Goal: Use online tool/utility: Utilize a website feature to perform a specific function

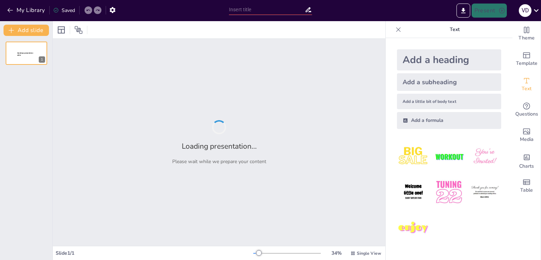
type input "Історія розвитку дирижаблів"
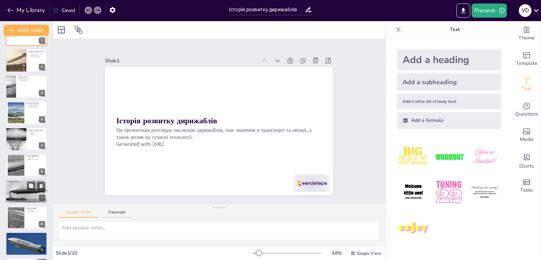
scroll to position [47, 0]
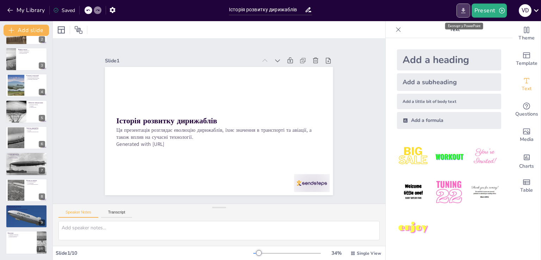
click at [464, 12] on icon "Export to PowerPoint" at bounding box center [463, 10] width 7 height 7
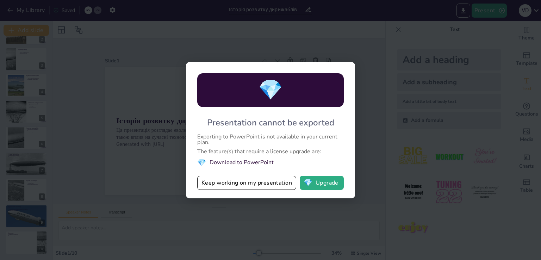
click at [250, 222] on div "💎 Presentation cannot be exported Exporting to PowerPoint is not available in y…" at bounding box center [270, 130] width 541 height 260
drag, startPoint x: 293, startPoint y: 211, endPoint x: 296, endPoint y: 204, distance: 7.9
click at [293, 211] on div "💎 Presentation cannot be exported Exporting to PowerPoint is not available in y…" at bounding box center [270, 130] width 541 height 260
click at [275, 184] on button "Keep working on my presentation" at bounding box center [246, 183] width 99 height 14
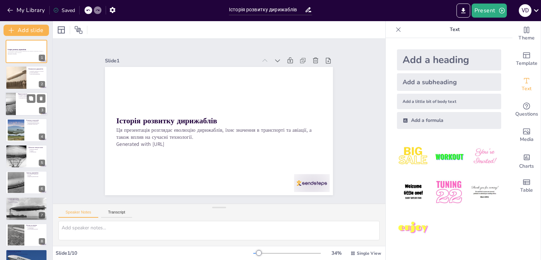
scroll to position [0, 0]
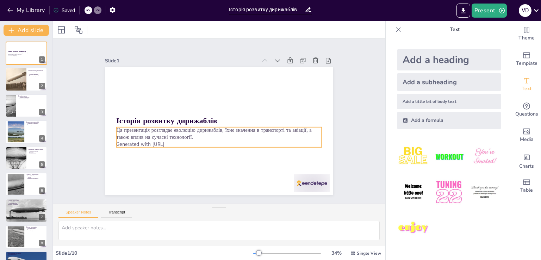
click at [192, 141] on p "Generated with [URL]" at bounding box center [195, 121] width 7 height 205
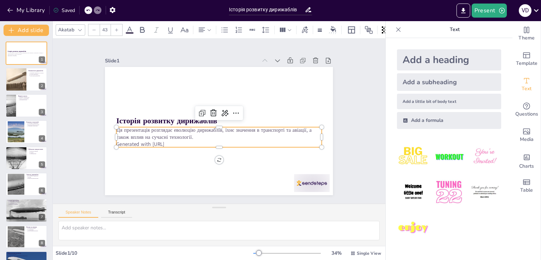
click at [180, 141] on p "Generated with [URL]" at bounding box center [203, 104] width 157 height 143
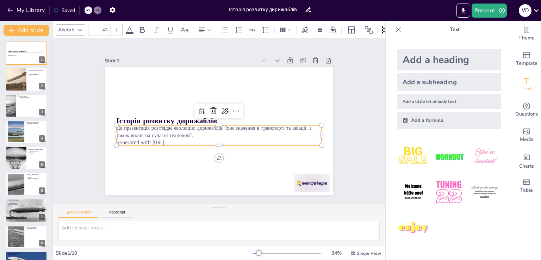
click at [178, 142] on p "Generated with [URL]" at bounding box center [212, 141] width 197 height 70
click at [175, 140] on p "Generated with [URL]" at bounding box center [199, 127] width 70 height 197
click at [194, 140] on p "Generated with [URL]" at bounding box center [239, 112] width 90 height 190
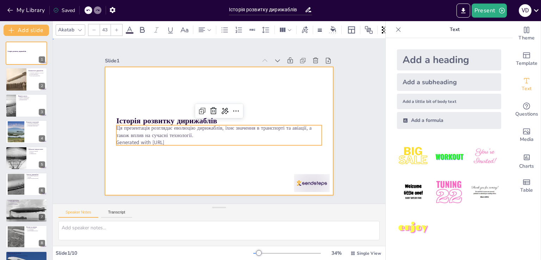
click at [148, 96] on div at bounding box center [210, 125] width 210 height 260
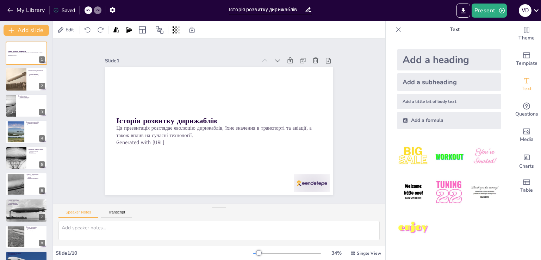
click at [103, 253] on div "Slide 1 / 10" at bounding box center [155, 253] width 198 height 7
click at [503, 12] on icon "button" at bounding box center [502, 10] width 7 height 7
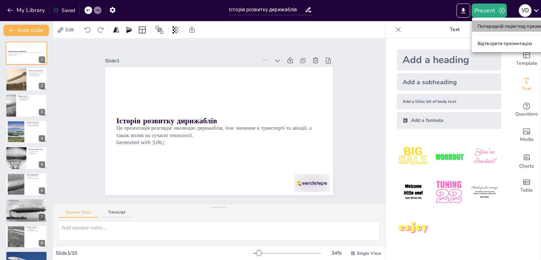
click at [490, 26] on font "Попередній перегляд презентації" at bounding box center [515, 26] width 75 height 5
